Goal: Task Accomplishment & Management: Use online tool/utility

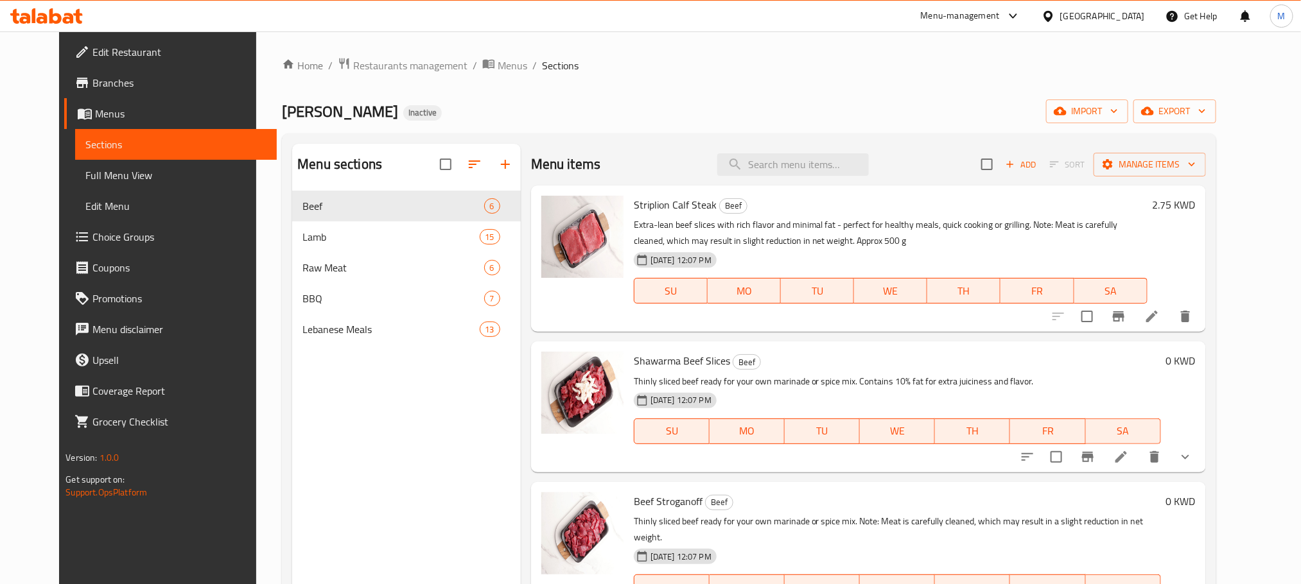
click at [1127, 17] on div "[GEOGRAPHIC_DATA]" at bounding box center [1102, 16] width 85 height 14
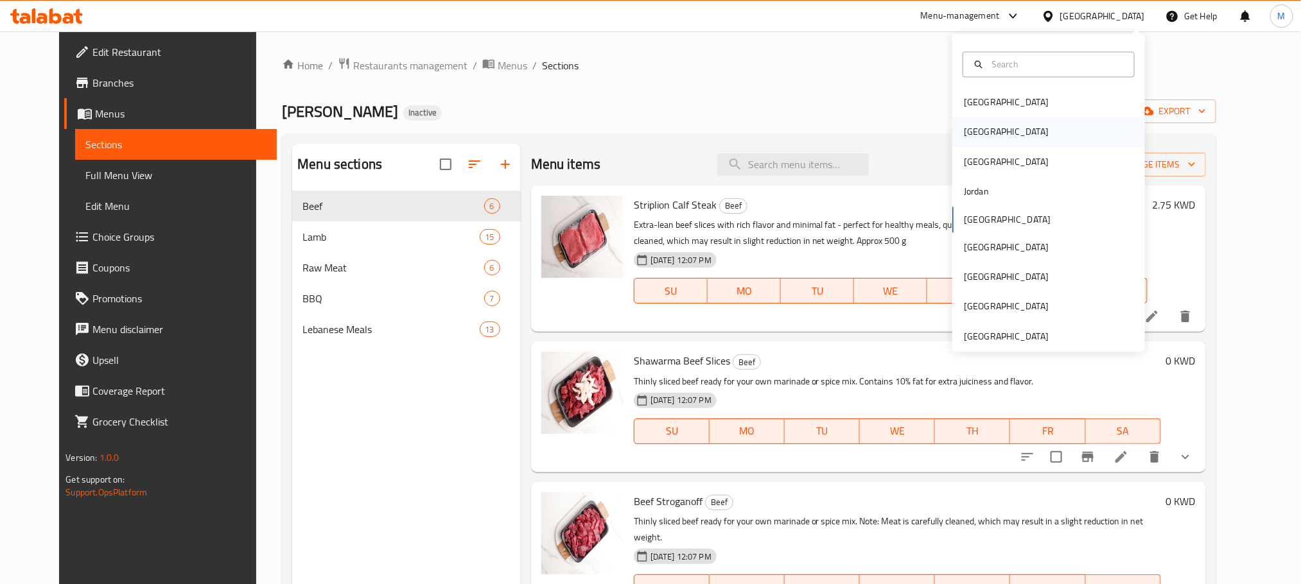
click at [989, 134] on div "[GEOGRAPHIC_DATA]" at bounding box center [1048, 133] width 193 height 30
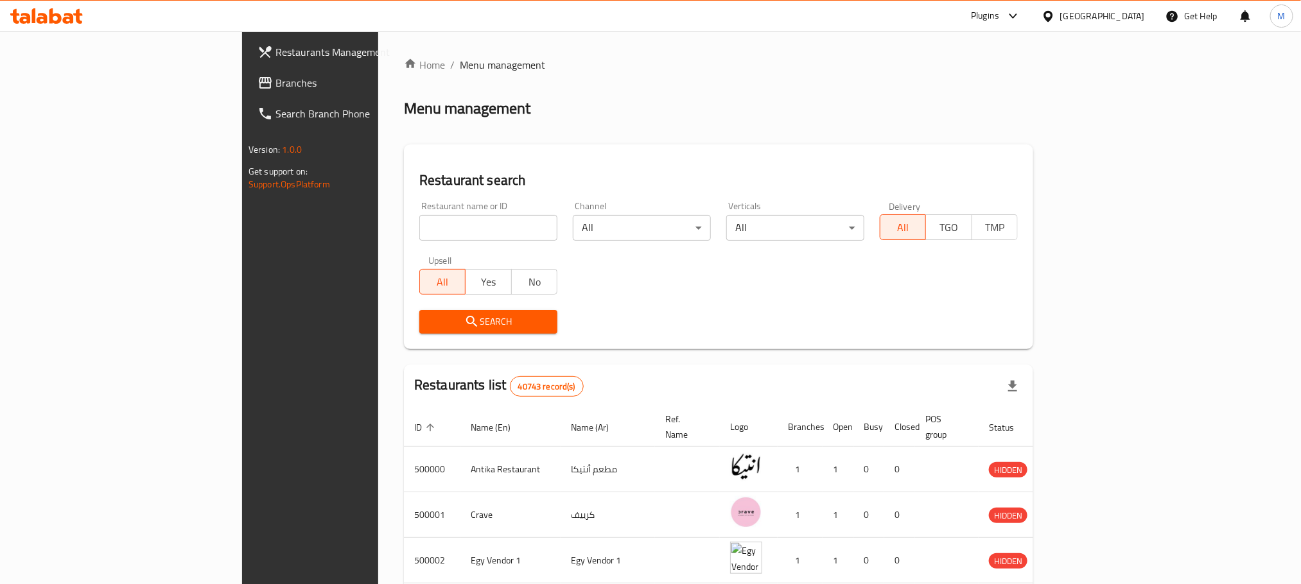
click at [275, 85] on span "Branches" at bounding box center [361, 82] width 173 height 15
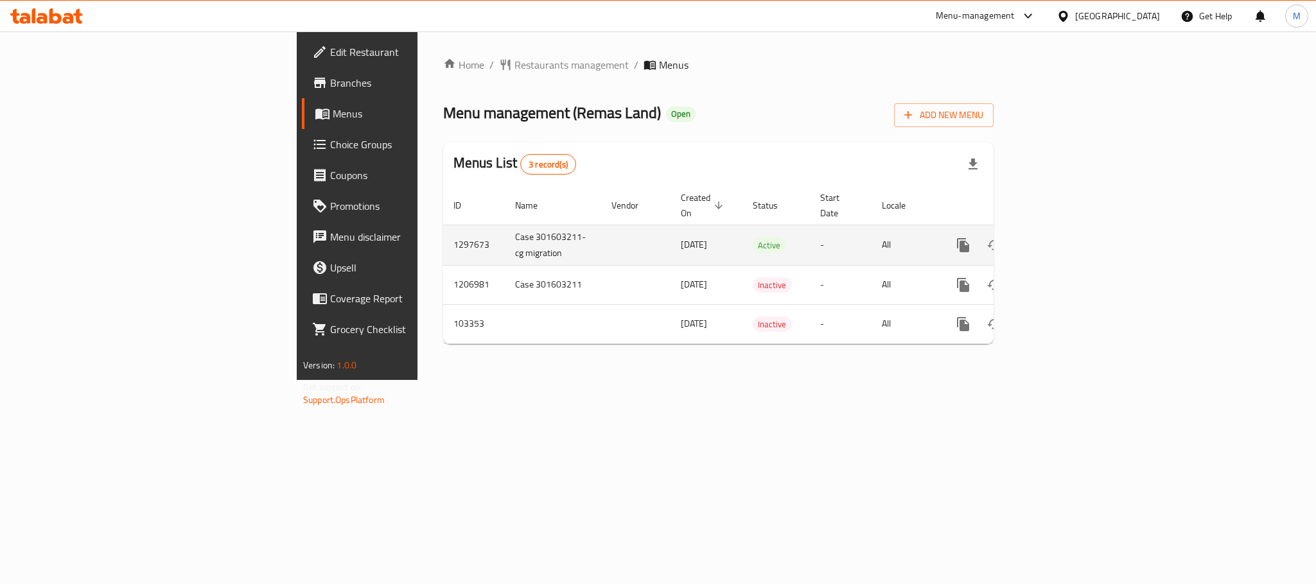
click at [1063, 238] on icon "enhanced table" at bounding box center [1055, 245] width 15 height 15
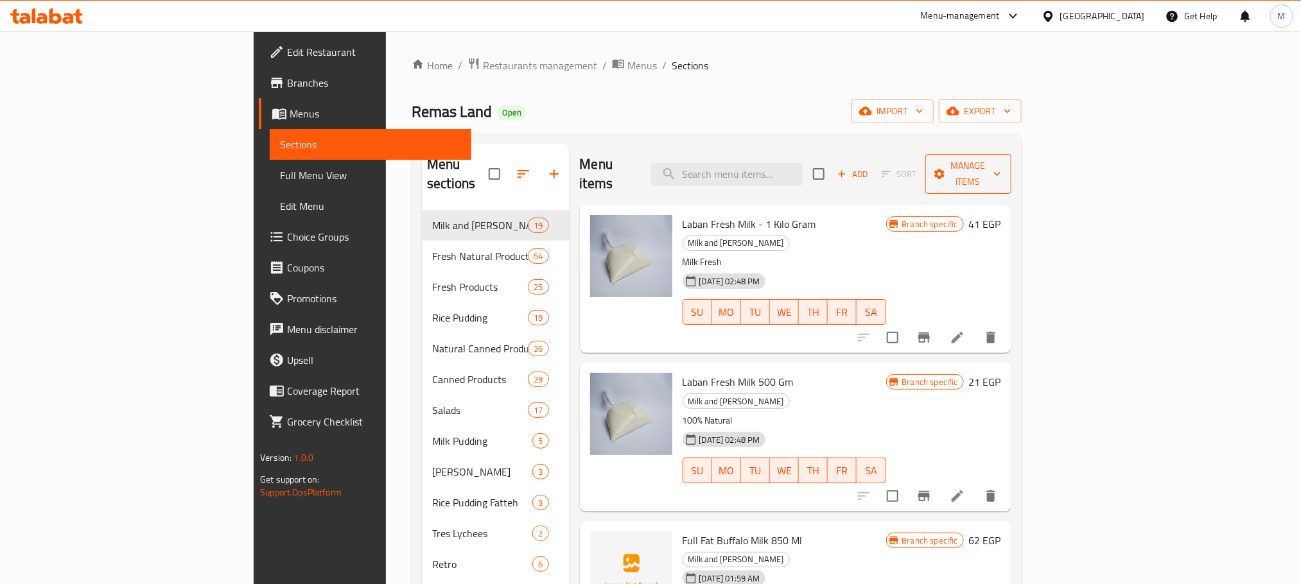
click at [1001, 161] on span "Manage items" at bounding box center [968, 174] width 65 height 32
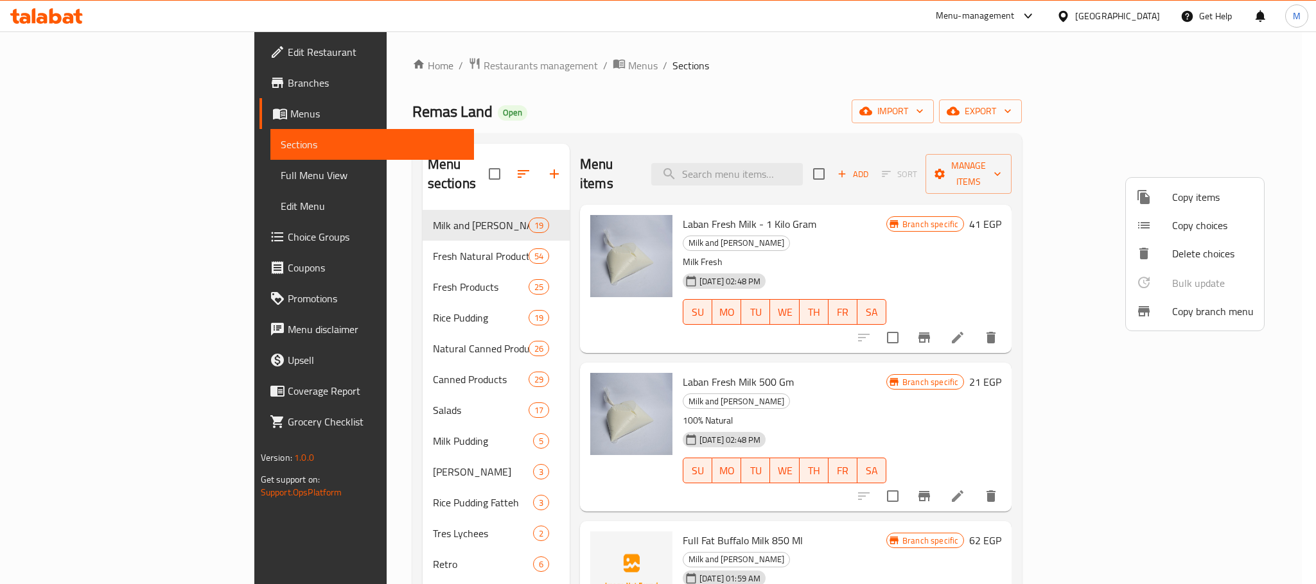
click at [1208, 310] on span "Copy branch menu" at bounding box center [1213, 311] width 82 height 15
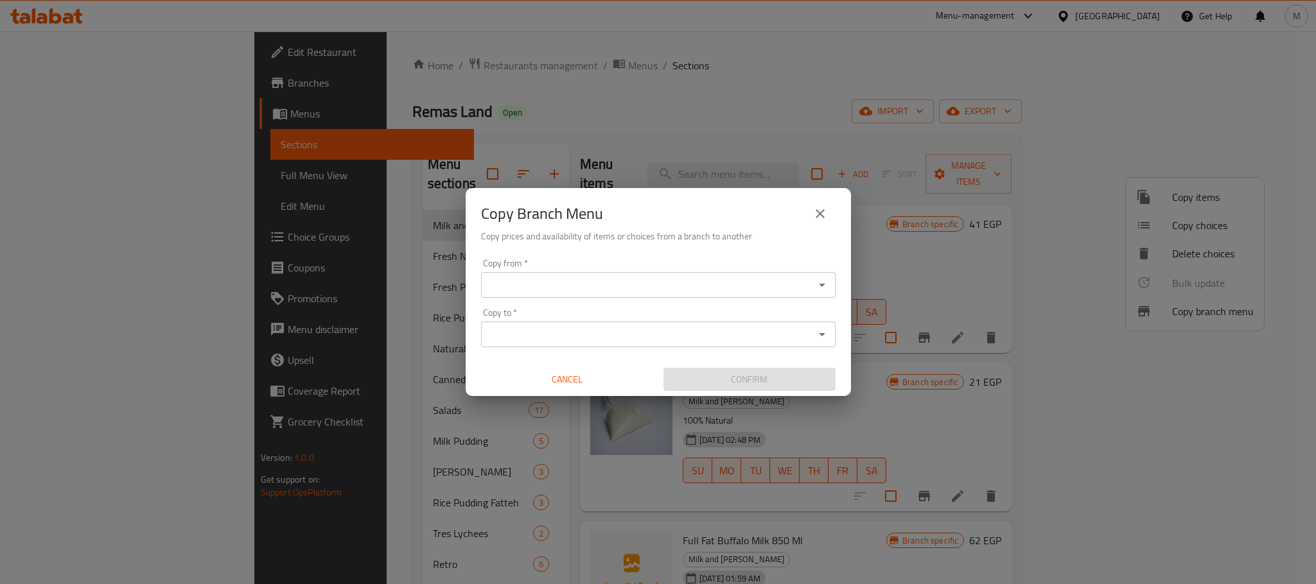
click at [631, 301] on div "Copy from   * Copy from * Copy to   * Copy to * Cancel Confirm" at bounding box center [658, 325] width 385 height 143
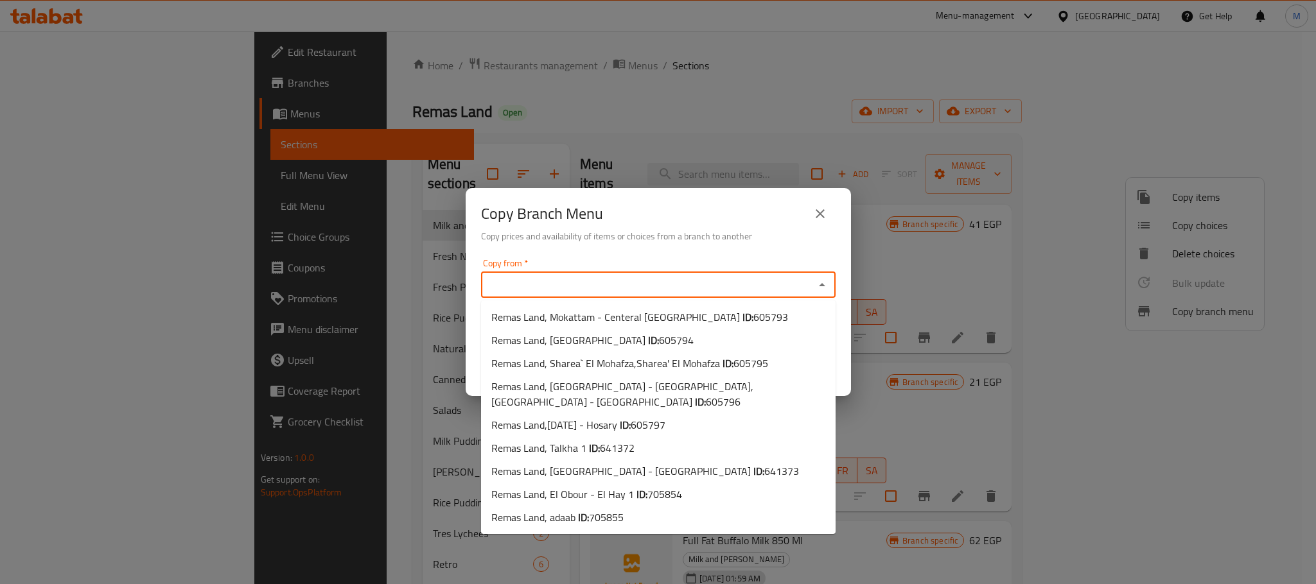
click at [641, 284] on input "Copy from   *" at bounding box center [648, 285] width 326 height 18
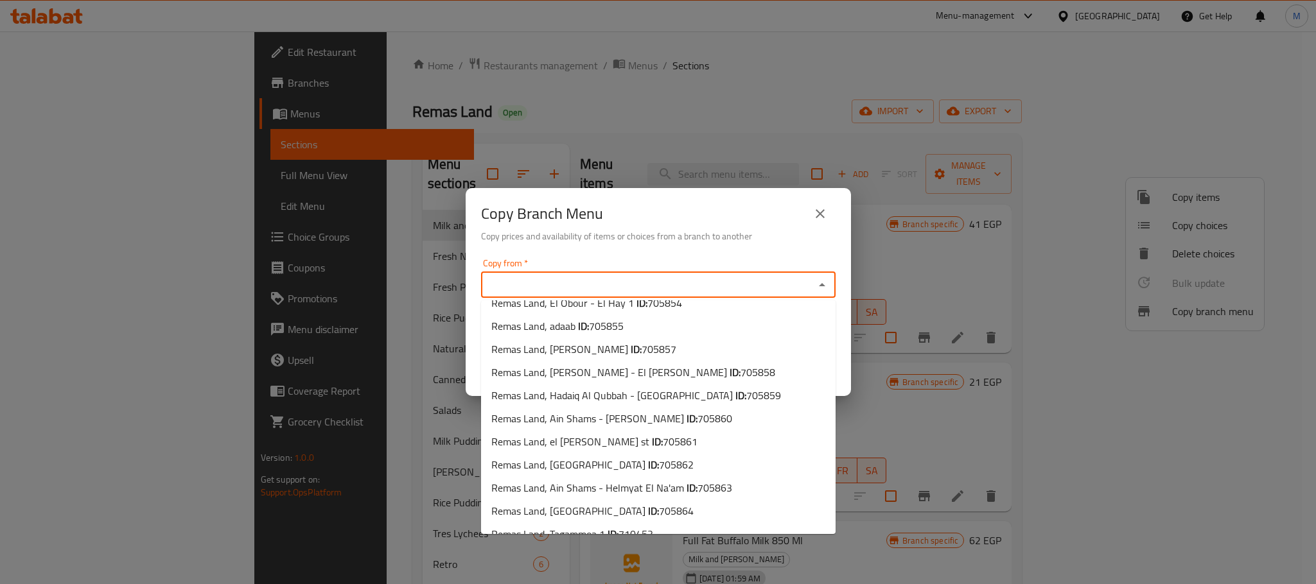
scroll to position [670, 0]
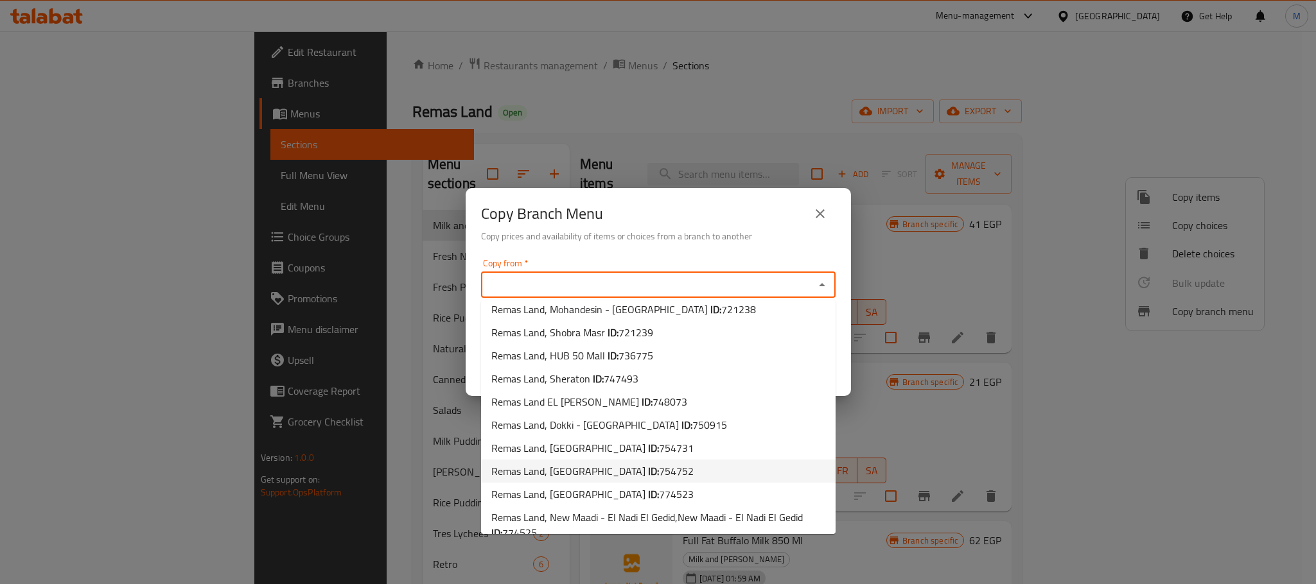
click at [659, 462] on span "754752" at bounding box center [676, 471] width 35 height 19
type input "Remas Land, helwan"
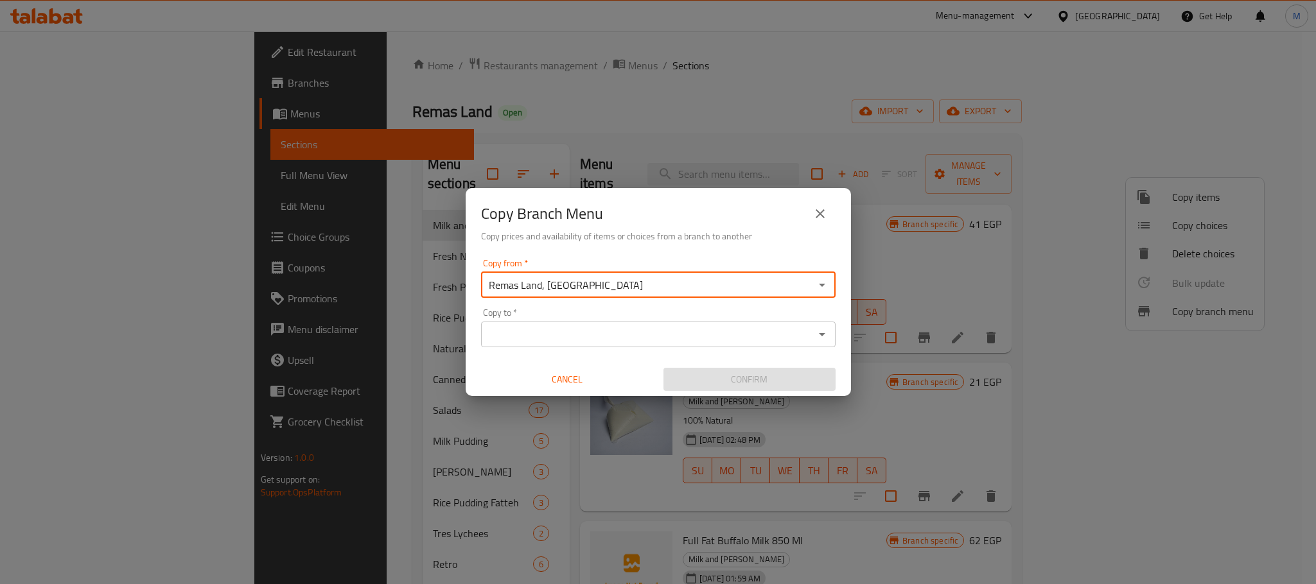
click at [819, 332] on icon "Open" at bounding box center [821, 334] width 15 height 15
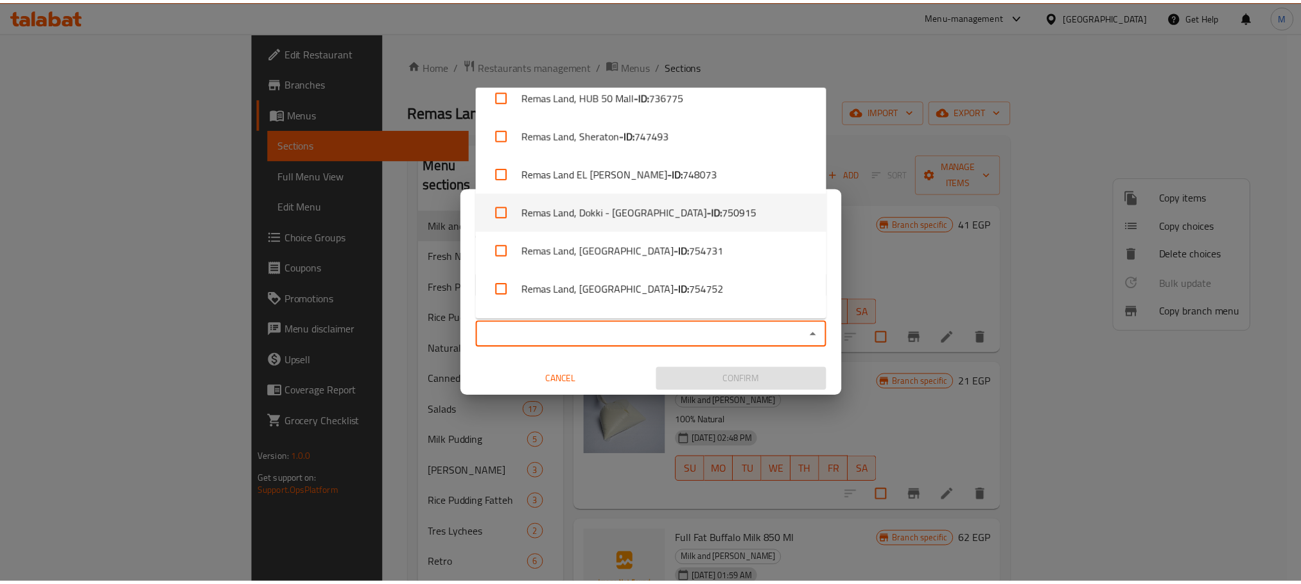
scroll to position [1241, 0]
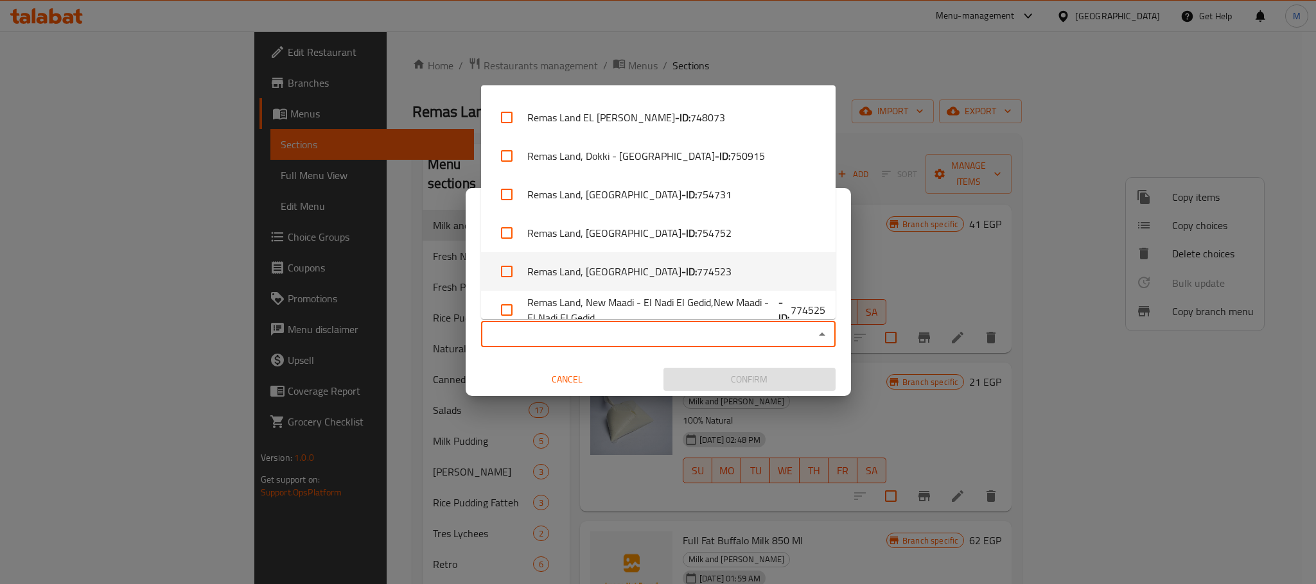
click at [690, 257] on li "Remas Land, El Galaa - ID: 774523" at bounding box center [658, 271] width 354 height 39
checkbox input "true"
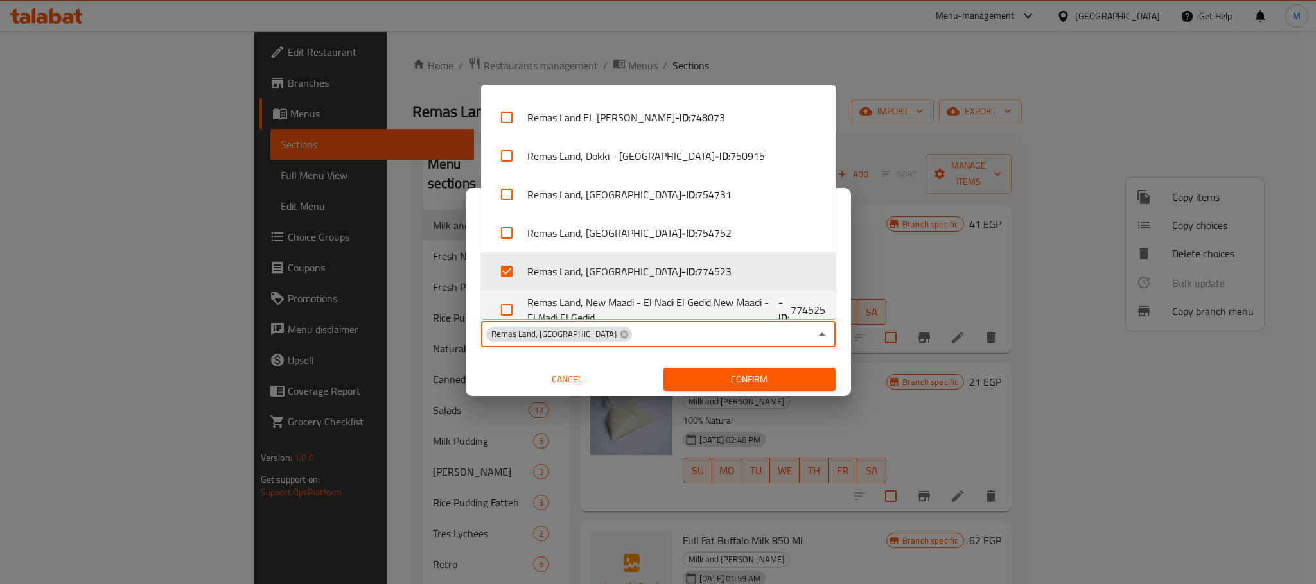
click at [528, 357] on div "Copy from   * Remas Land, helwan Copy from * Copy to   * Remas Land, El Galaa C…" at bounding box center [658, 325] width 385 height 143
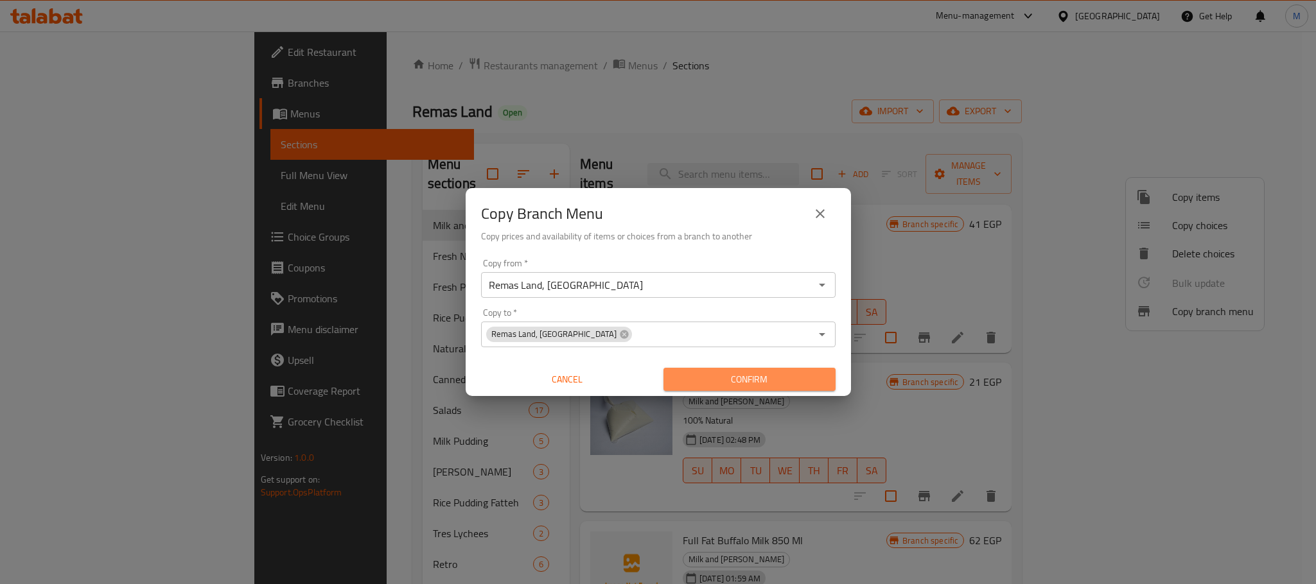
click at [767, 378] on span "Confirm" at bounding box center [750, 380] width 152 height 16
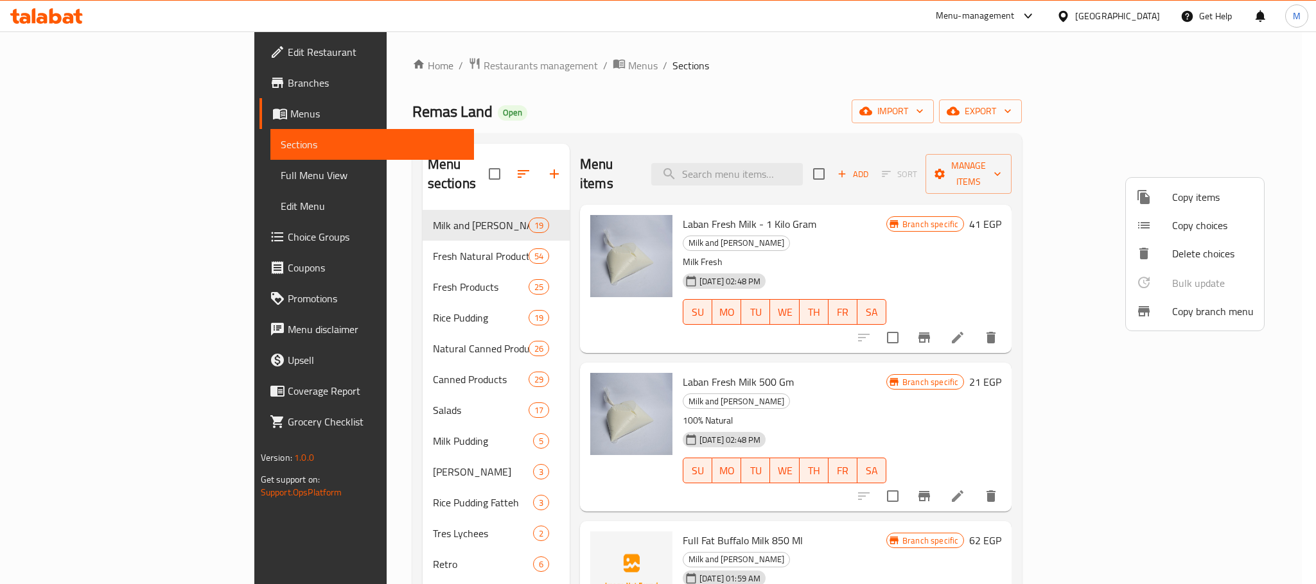
click at [62, 85] on div at bounding box center [658, 292] width 1316 height 584
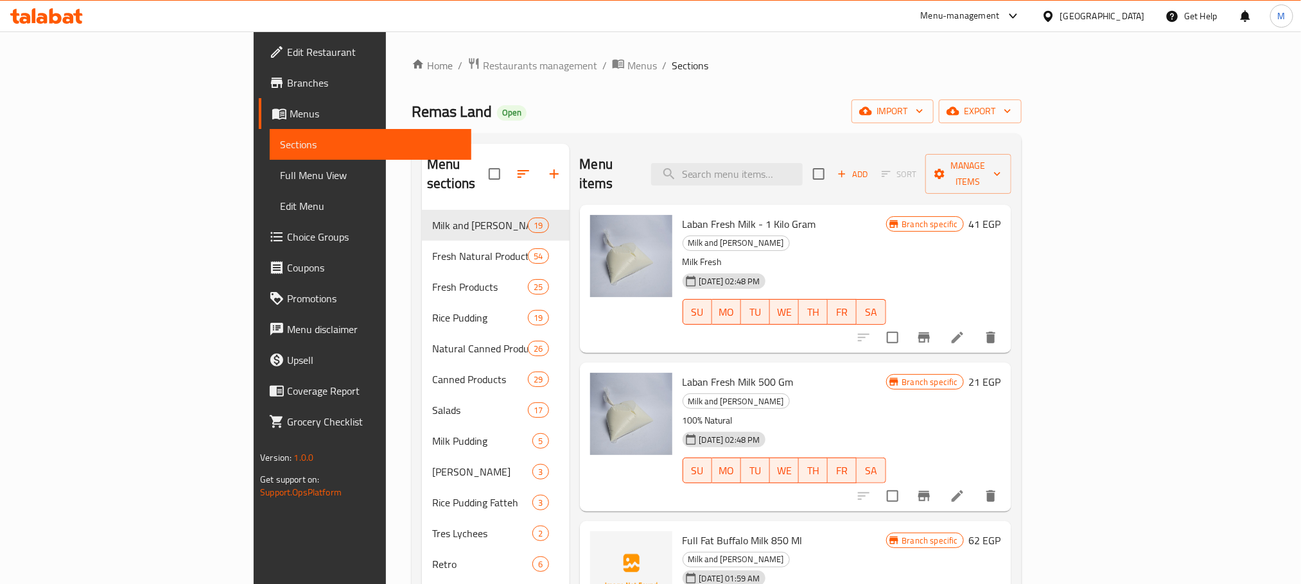
click at [287, 82] on span "Branches" at bounding box center [373, 82] width 173 height 15
